Goal: Find specific page/section: Find specific page/section

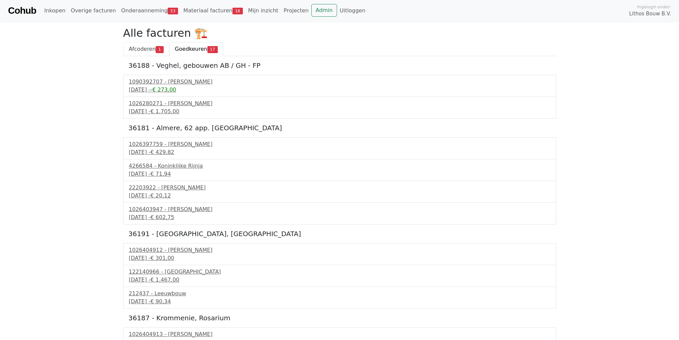
click at [131, 53] on link "Afcoderen 1" at bounding box center [146, 49] width 46 height 14
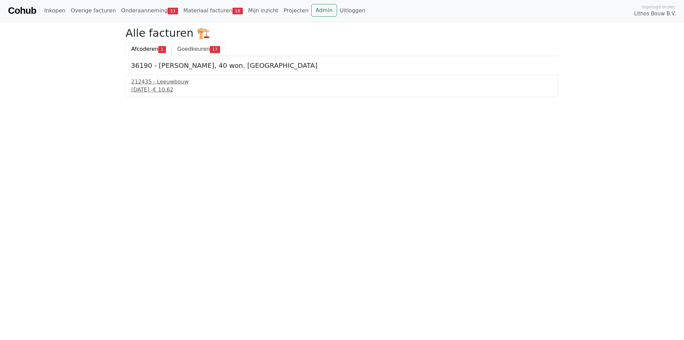
click at [177, 49] on span "Goedkeuren" at bounding box center [193, 49] width 32 height 6
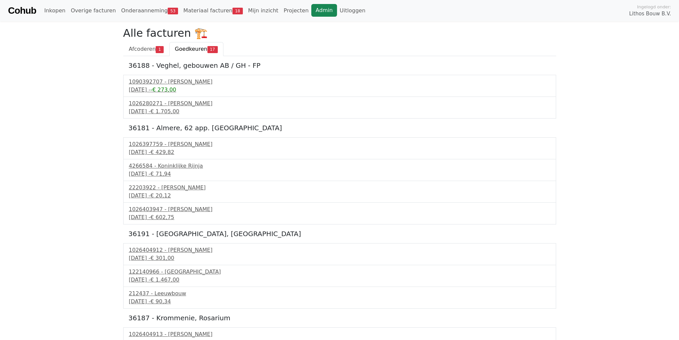
click at [311, 8] on link "Admin" at bounding box center [324, 10] width 26 height 13
